Goal: Information Seeking & Learning: Check status

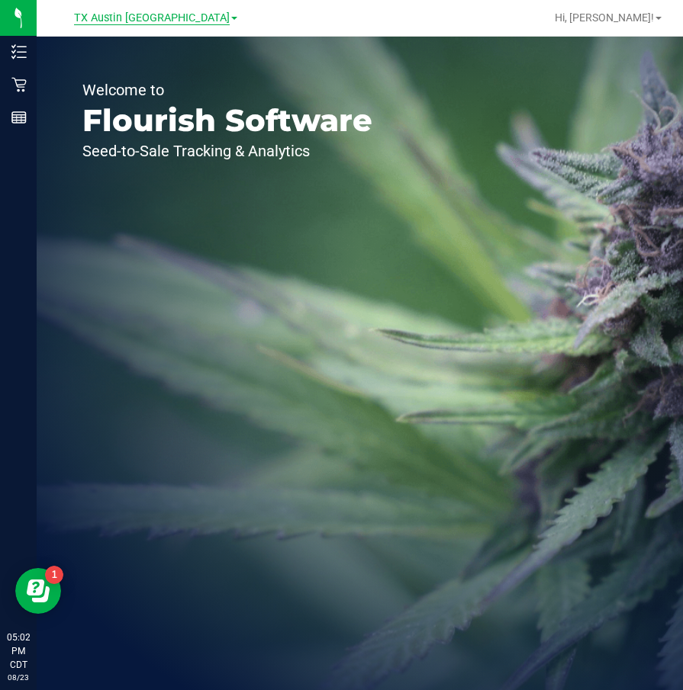
click at [158, 21] on span "TX Austin [GEOGRAPHIC_DATA]" at bounding box center [152, 18] width 156 height 14
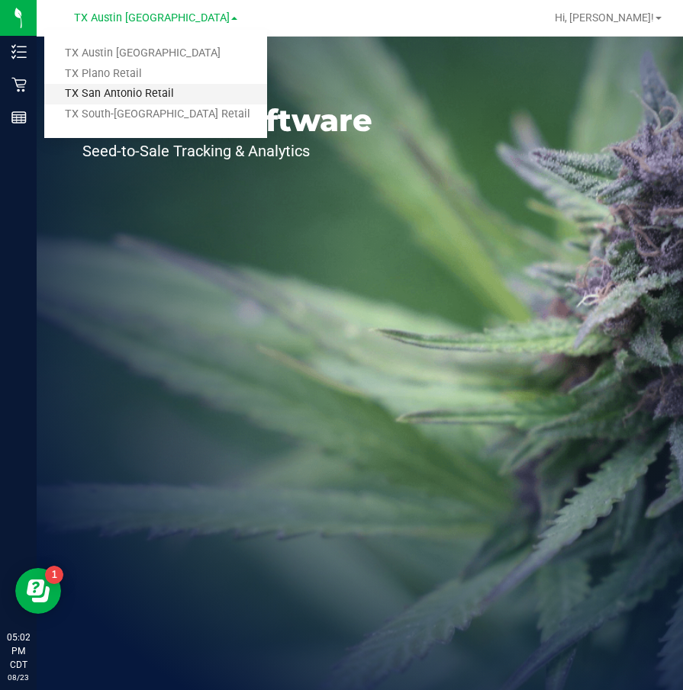
click at [114, 84] on link "TX San Antonio Retail" at bounding box center [155, 94] width 223 height 21
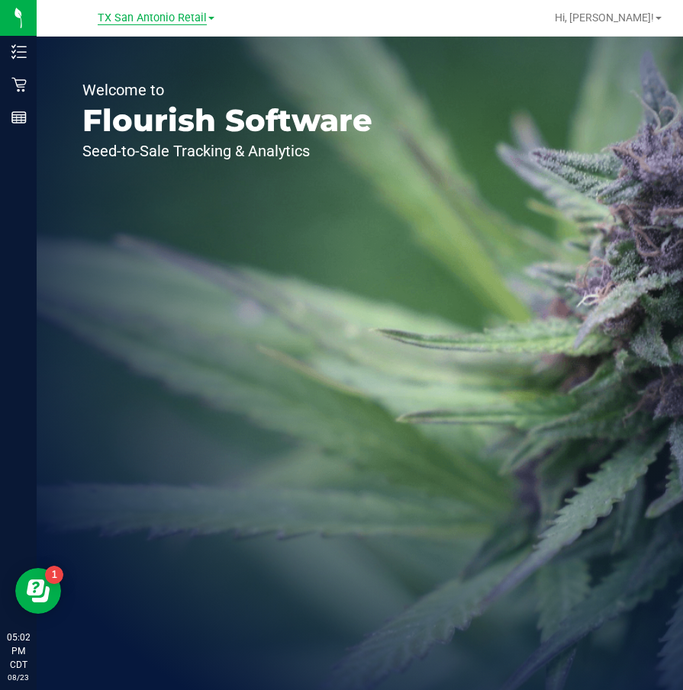
click at [185, 14] on span "TX San Antonio Retail" at bounding box center [152, 18] width 109 height 14
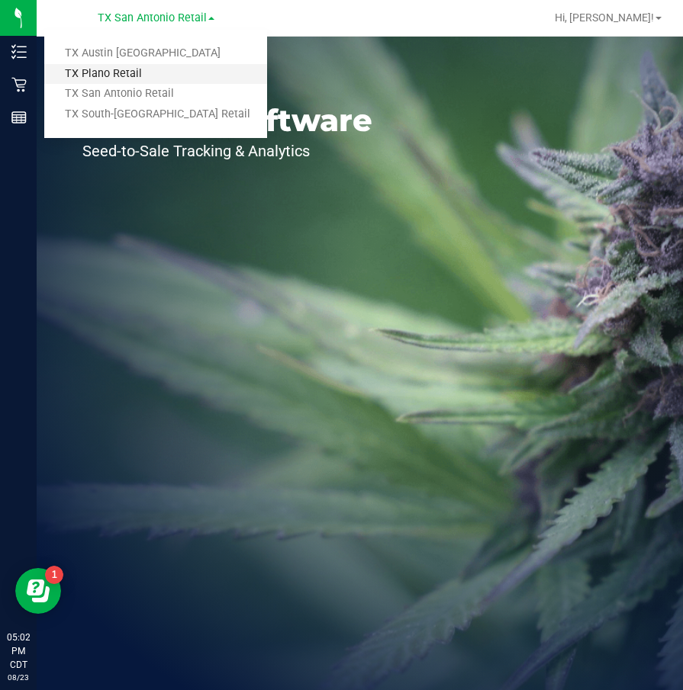
click at [146, 67] on link "TX Plano Retail" at bounding box center [155, 74] width 223 height 21
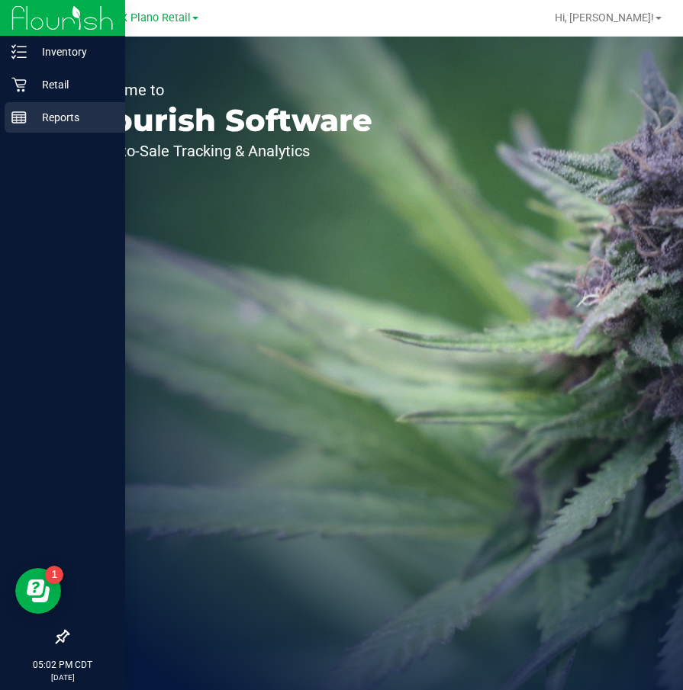
click at [77, 114] on p "Reports" at bounding box center [73, 117] width 92 height 18
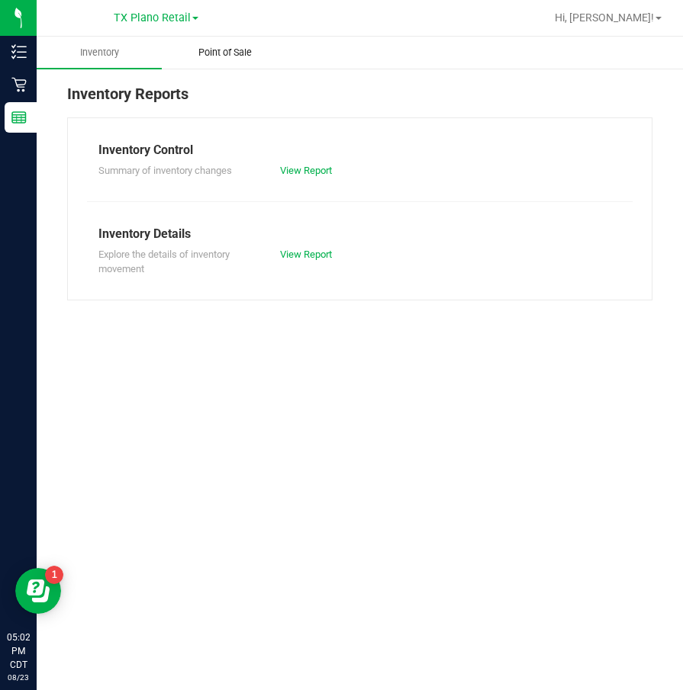
click at [254, 58] on span "Point of Sale" at bounding box center [225, 53] width 95 height 14
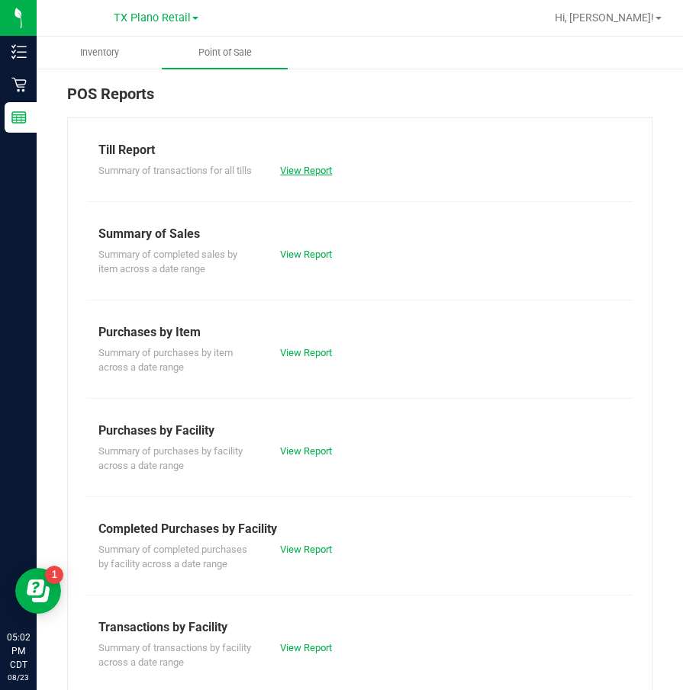
click at [282, 174] on link "View Report" at bounding box center [306, 170] width 52 height 11
